Goal: Information Seeking & Learning: Learn about a topic

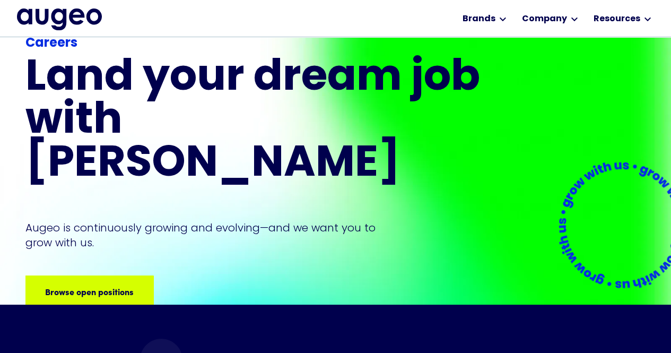
scroll to position [108, 0]
click at [131, 285] on div "Browse open positions" at bounding box center [175, 291] width 89 height 13
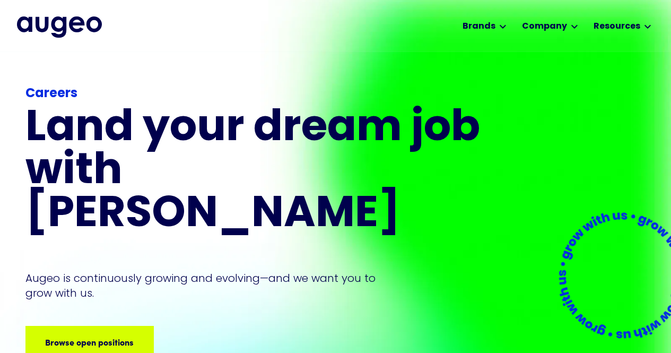
click at [87, 276] on div "Careers Land your dream job﻿ with [PERSON_NAME] is continuously growing and evo…" at bounding box center [254, 220] width 458 height 273
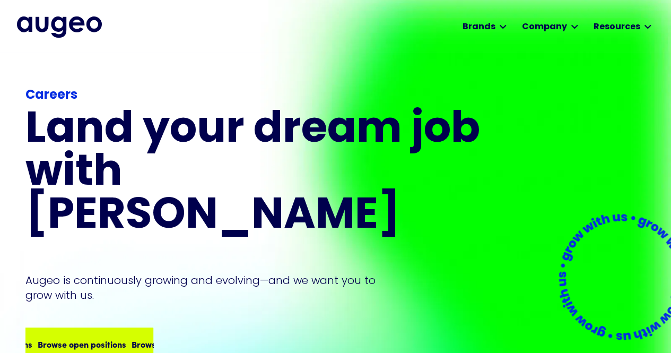
scroll to position [0, 0]
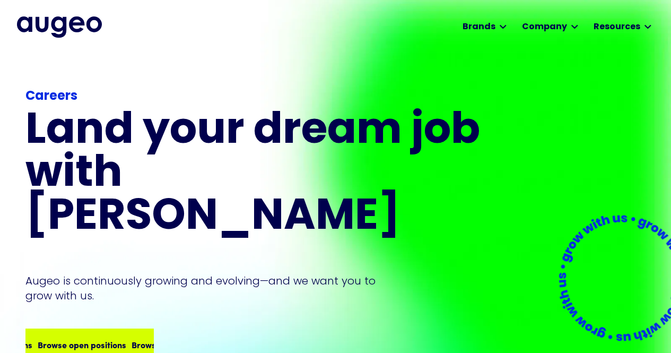
click at [85, 338] on div "Browse open positions" at bounding box center [80, 344] width 89 height 13
